Goal: Task Accomplishment & Management: Manage account settings

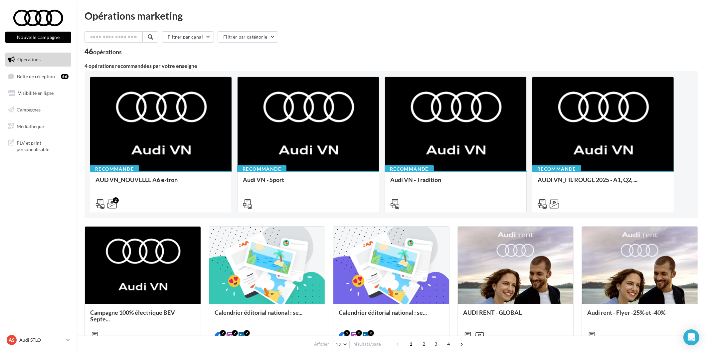
click at [45, 62] on link "Opérations" at bounding box center [38, 60] width 69 height 14
click at [33, 78] on span "Boîte de réception" at bounding box center [36, 76] width 38 height 6
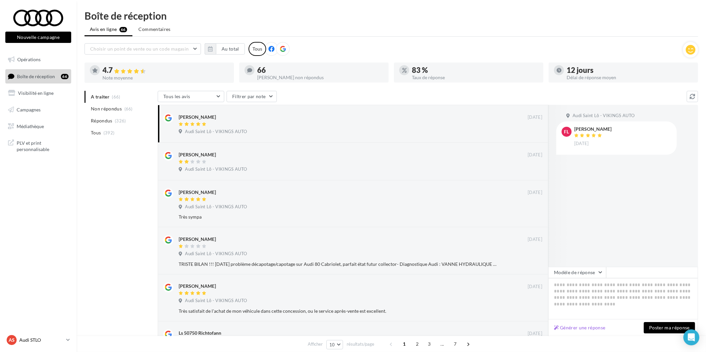
click at [40, 334] on link "AS Audi STLO audi-stlo-etho" at bounding box center [38, 340] width 66 height 13
click at [43, 314] on div "AC Audi CAEN audi-[GEOGRAPHIC_DATA]-etho" at bounding box center [55, 307] width 99 height 15
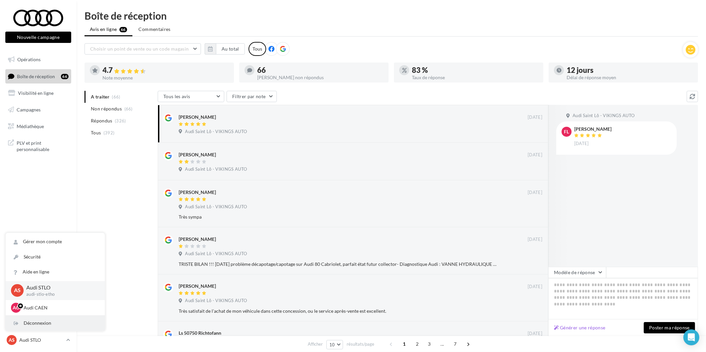
click at [47, 327] on div "Déconnexion" at bounding box center [55, 323] width 99 height 15
